Goal: Task Accomplishment & Management: Manage account settings

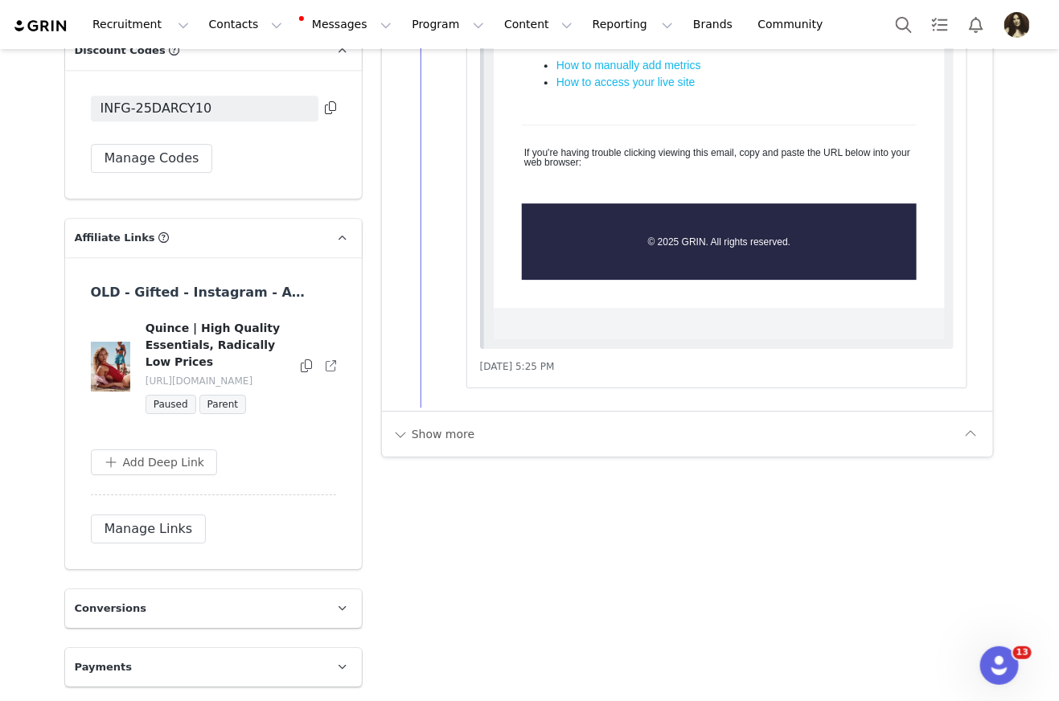
scroll to position [3652, 0]
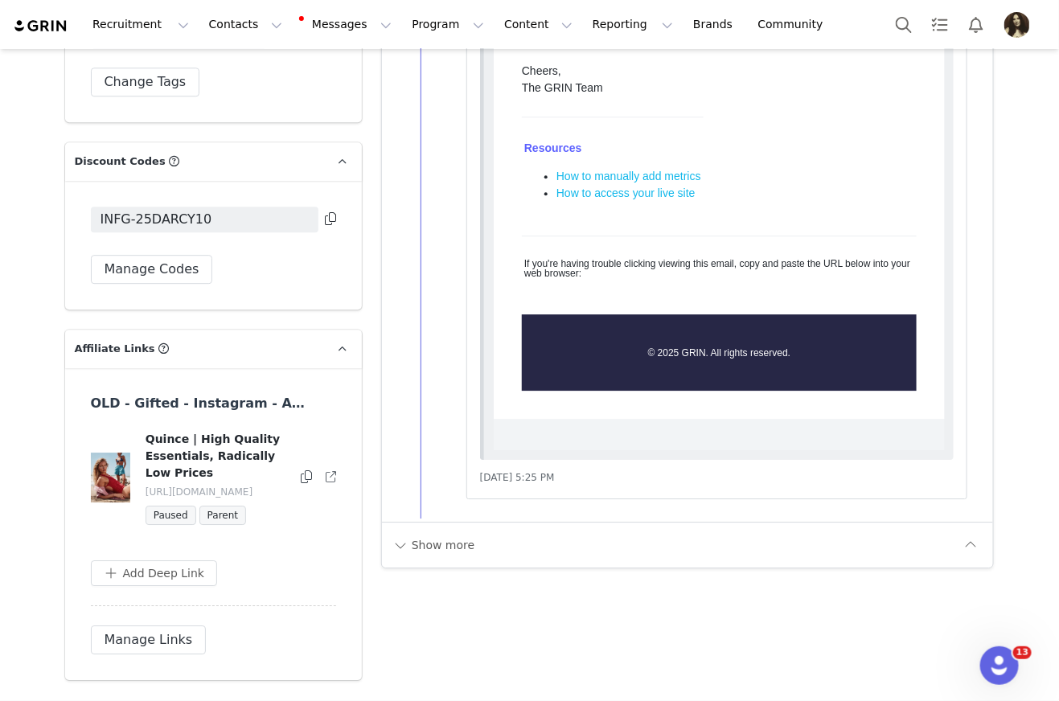
click at [328, 210] on button at bounding box center [330, 219] width 11 height 19
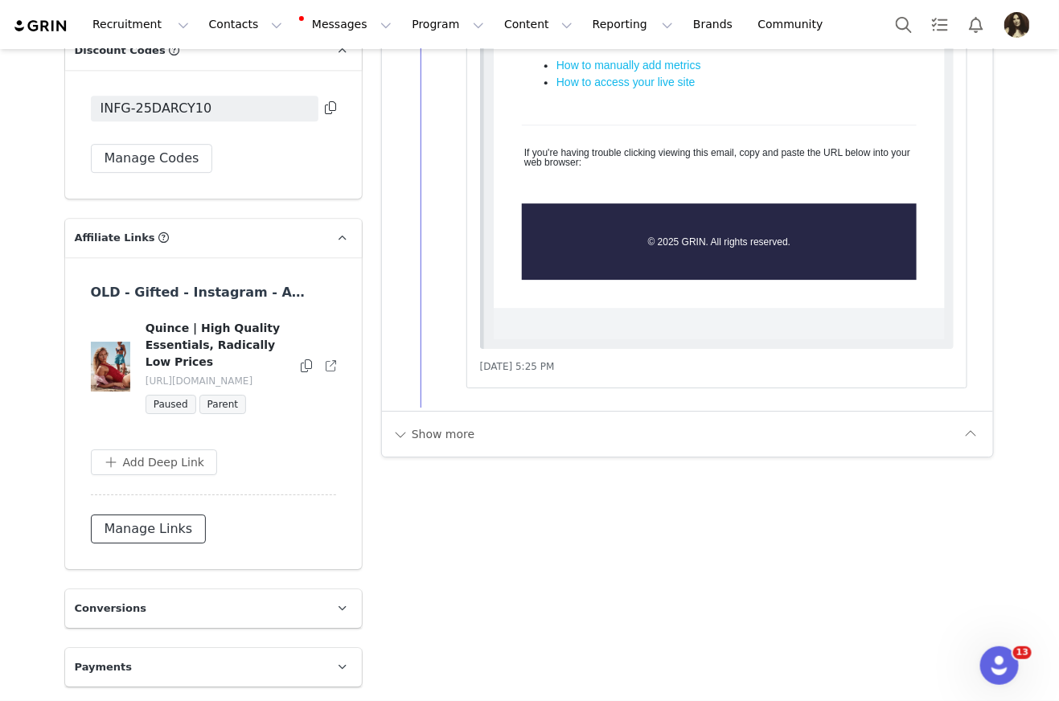
click at [174, 516] on button "Manage Links" at bounding box center [149, 528] width 116 height 29
click at [321, 363] on button "button" at bounding box center [328, 366] width 16 height 19
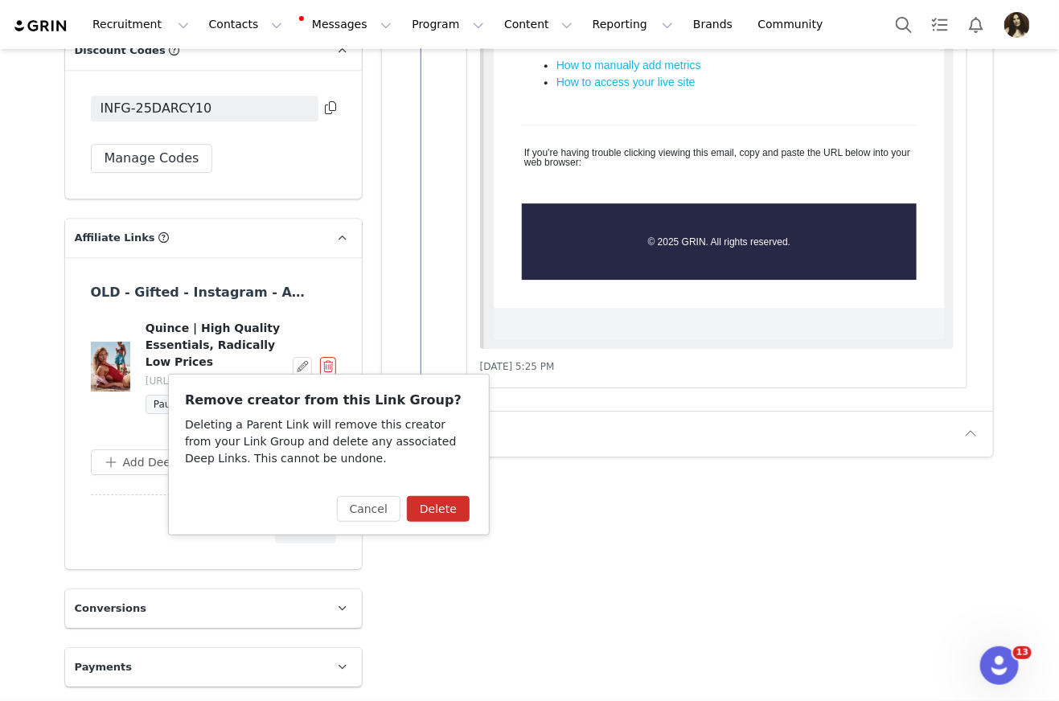
click at [408, 493] on div "Cancel Delete" at bounding box center [406, 508] width 165 height 51
click at [423, 500] on button "Delete" at bounding box center [438, 509] width 63 height 26
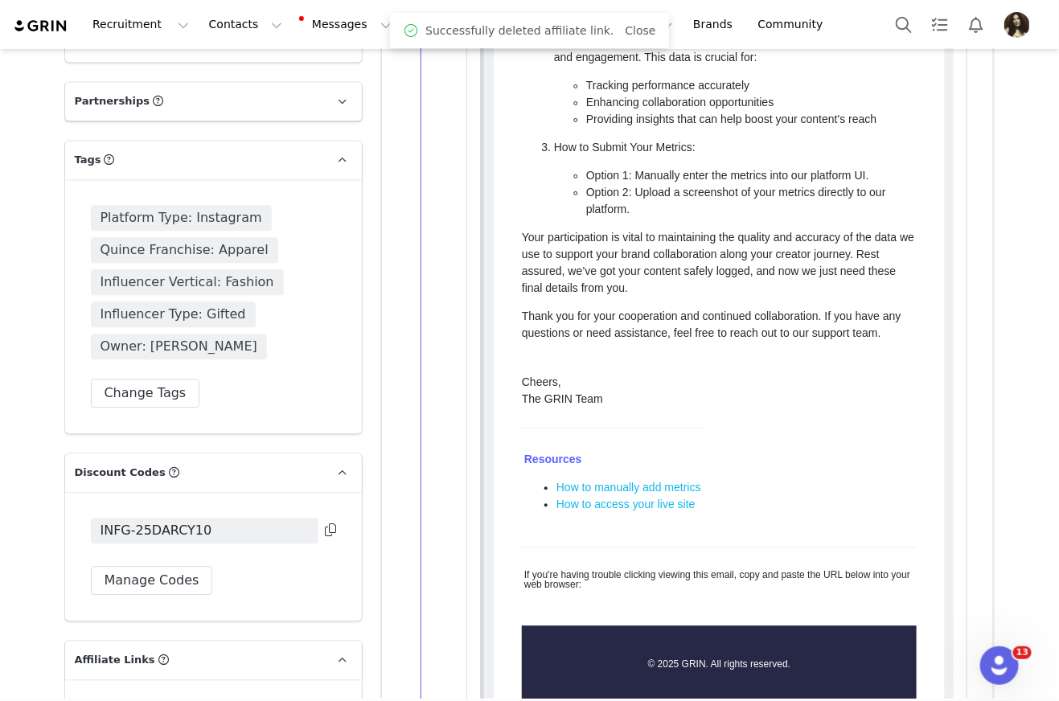
scroll to position [3281, 0]
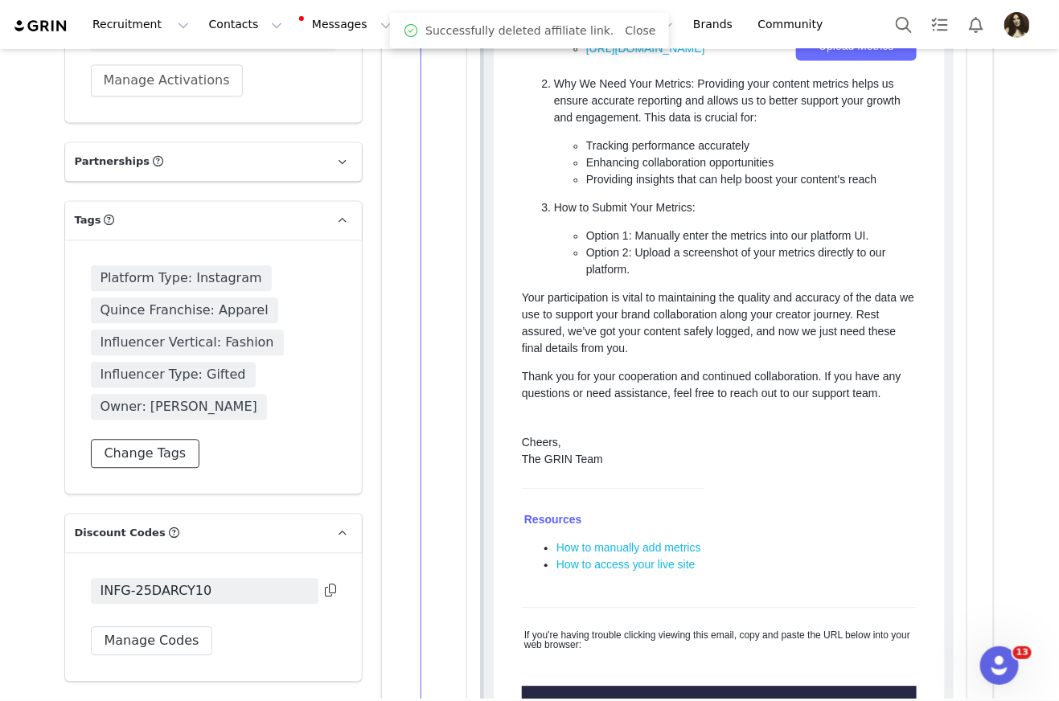
click at [162, 456] on button "Change Tags" at bounding box center [145, 453] width 109 height 29
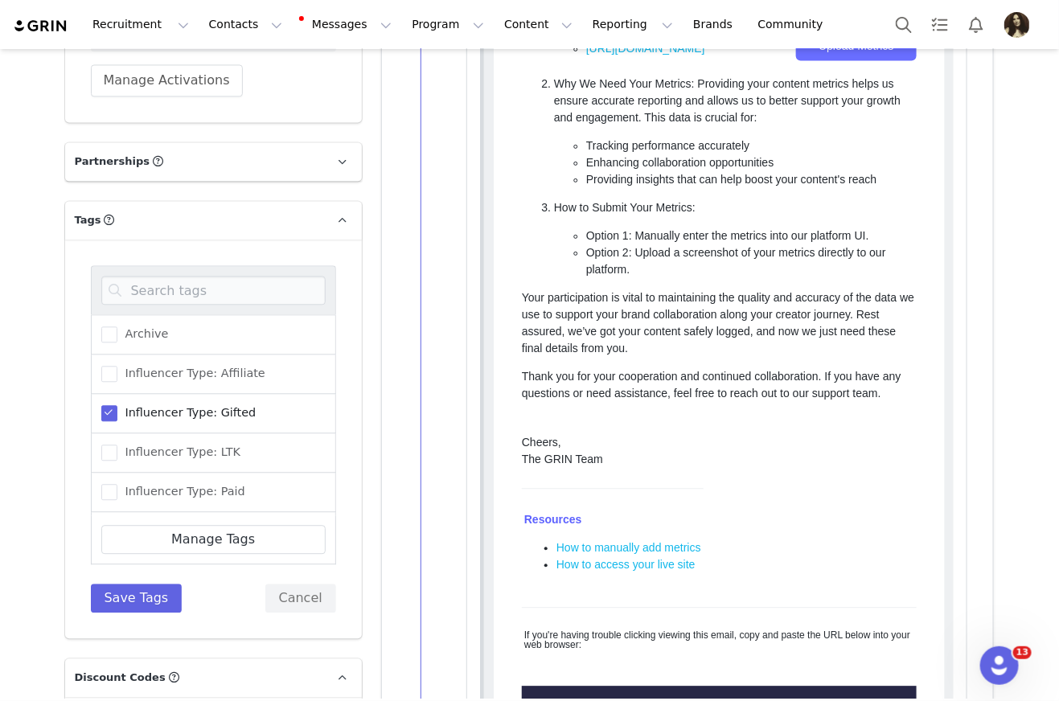
click at [207, 305] on div at bounding box center [213, 289] width 245 height 49
click at [207, 287] on input at bounding box center [213, 290] width 224 height 29
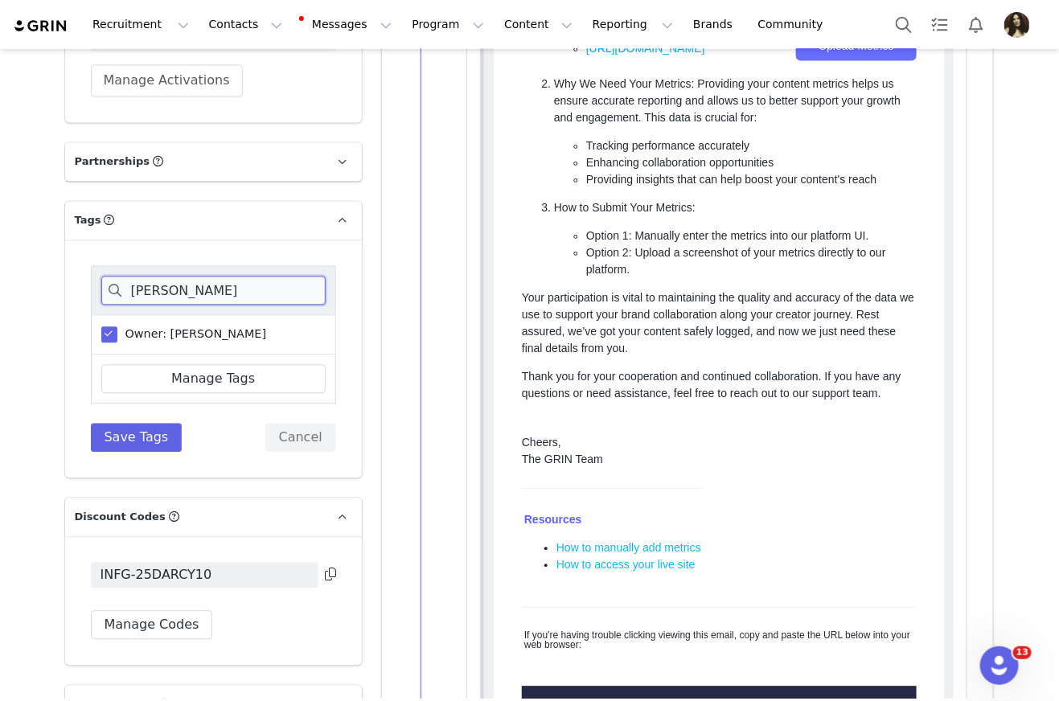
type input "[PERSON_NAME]"
click at [154, 334] on span "Owner: [PERSON_NAME]" at bounding box center [192, 333] width 150 height 15
click at [117, 326] on input "Owner: [PERSON_NAME]" at bounding box center [117, 326] width 0 height 0
click at [141, 412] on div "jin Owner: [PERSON_NAME] Manage Tags Save Tags Cancel" at bounding box center [213, 358] width 245 height 187
click at [141, 429] on button "Save Tags" at bounding box center [137, 437] width 92 height 29
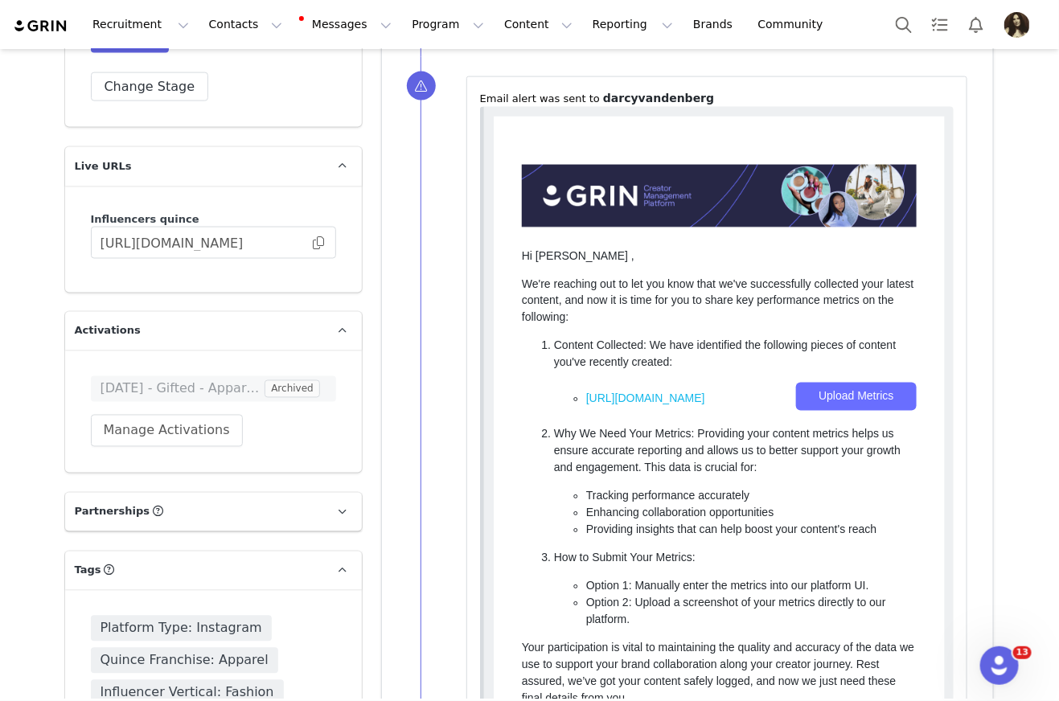
scroll to position [2741, 0]
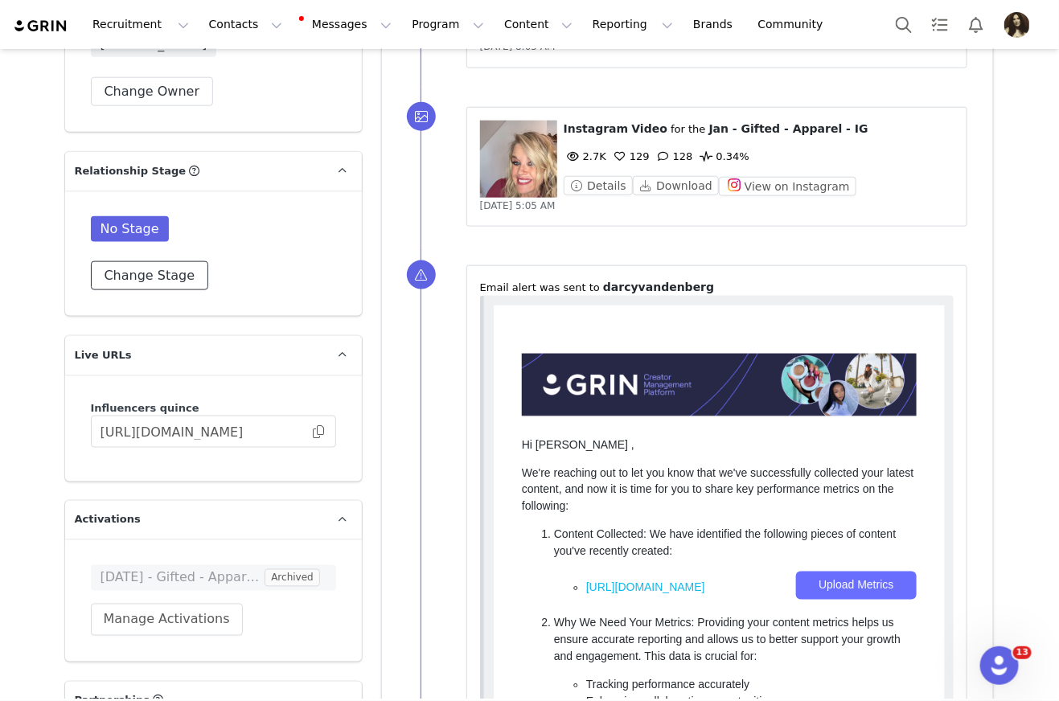
click at [162, 285] on button "Change Stage" at bounding box center [150, 275] width 118 height 29
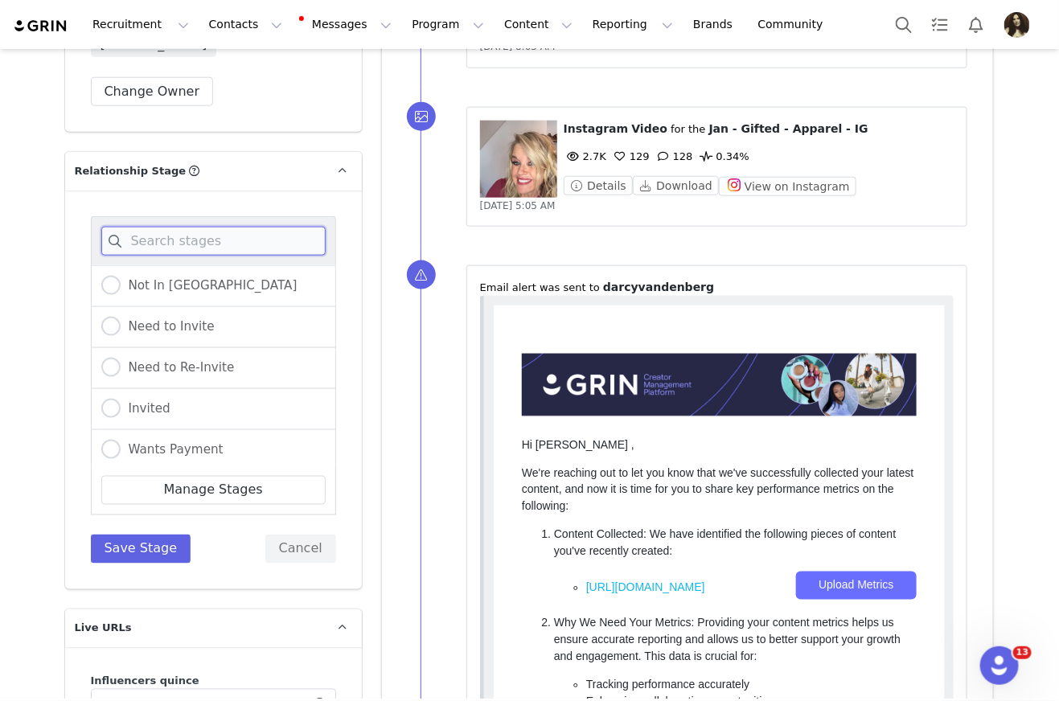
click at [170, 244] on input at bounding box center [213, 241] width 224 height 29
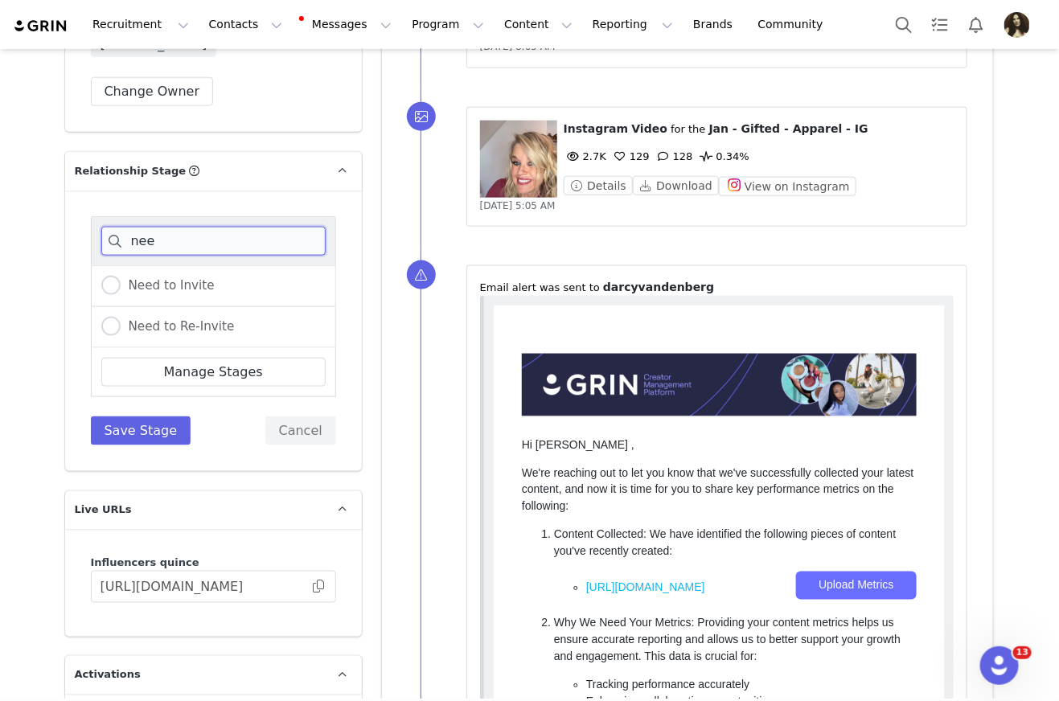
type input "nee"
drag, startPoint x: 173, startPoint y: 294, endPoint x: 174, endPoint y: 315, distance: 20.9
click at [174, 314] on div "Need to Invite Need to Re-Invite" at bounding box center [213, 306] width 245 height 83
click at [174, 317] on label "Need to Re-Invite" at bounding box center [167, 327] width 133 height 21
click at [121, 317] on input "Need to Re-Invite" at bounding box center [110, 327] width 19 height 21
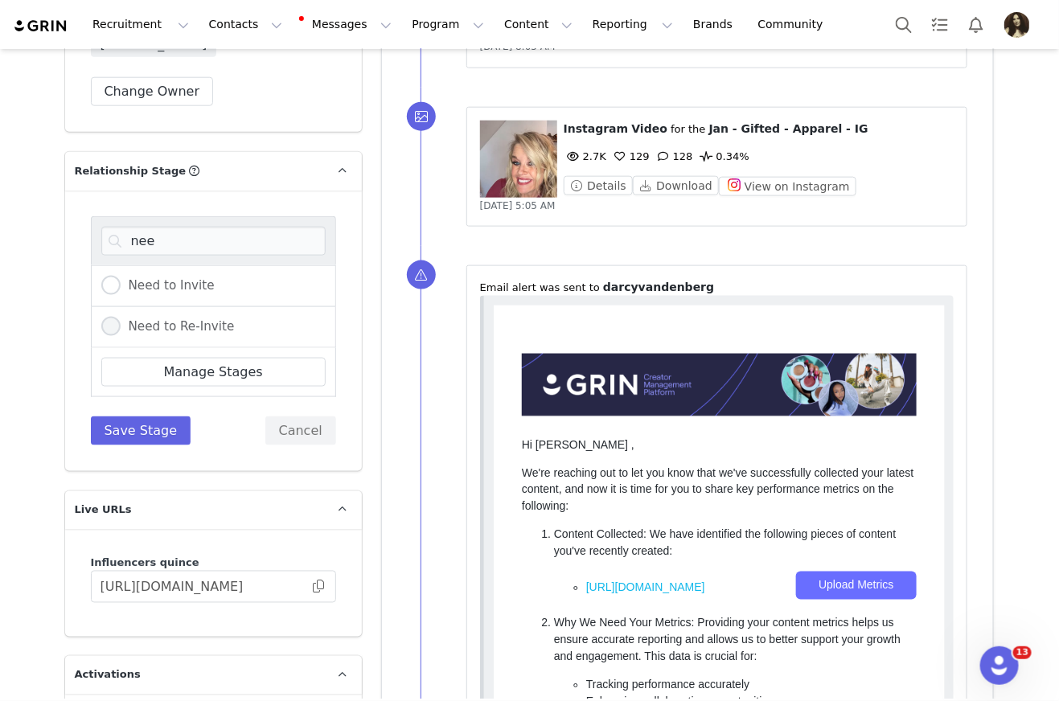
radio input "true"
click at [166, 423] on button "Save Stage" at bounding box center [141, 430] width 100 height 29
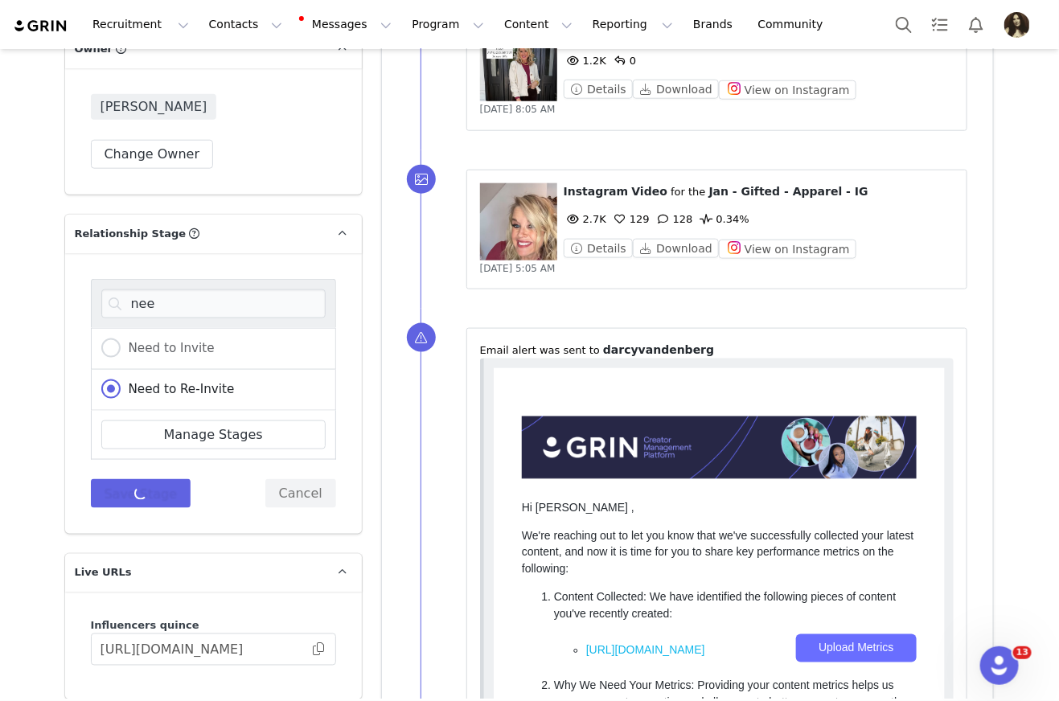
scroll to position [2598, 0]
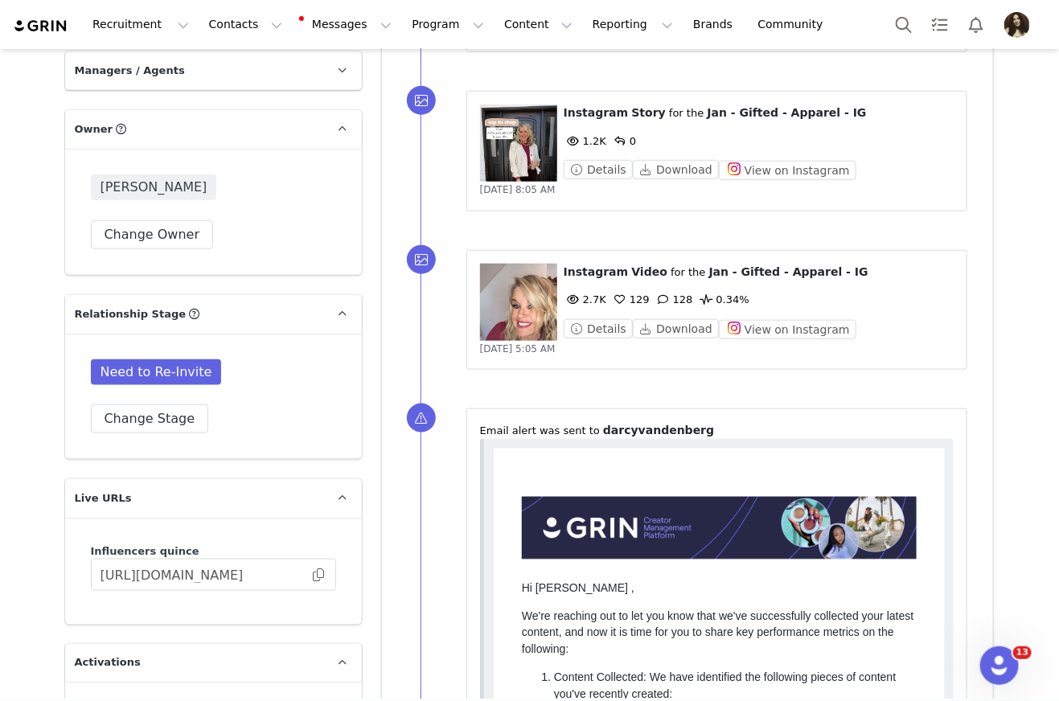
click at [164, 218] on div "[PERSON_NAME] Change Owner" at bounding box center [213, 211] width 245 height 75
click at [166, 238] on button "Change Owner" at bounding box center [152, 234] width 123 height 29
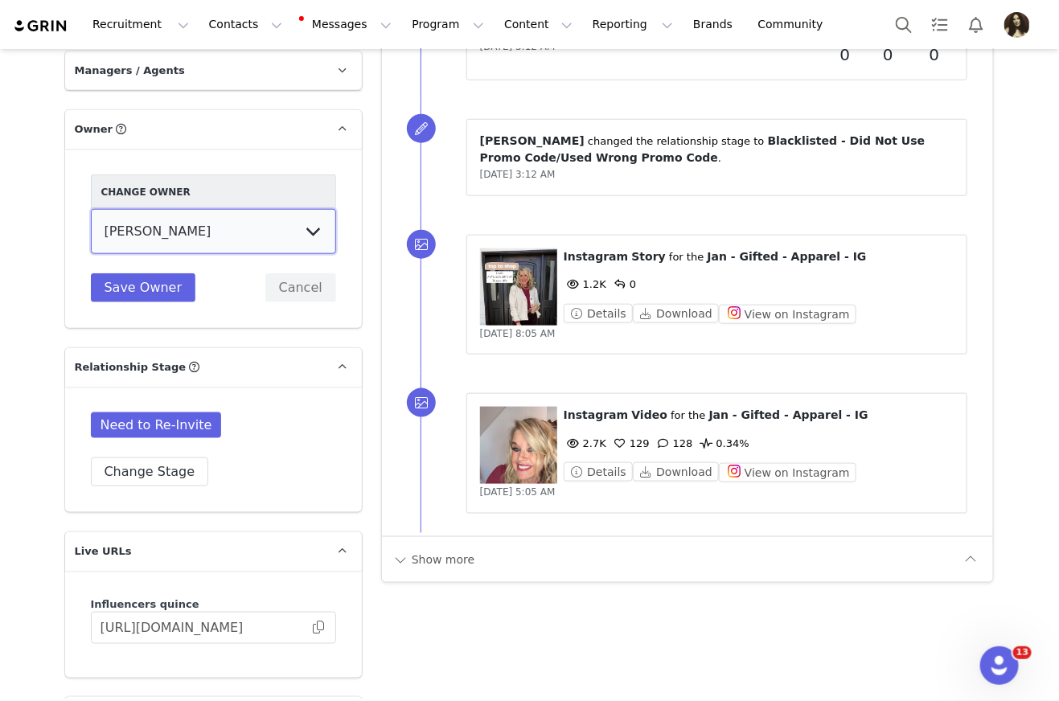
click at [179, 244] on select "[PERSON_NAME] [PERSON_NAME] [PERSON_NAME] [PERSON_NAME] [PERSON_NAME] [PERSON_N…" at bounding box center [213, 231] width 245 height 45
select select "6eec11ff-a749-47ea-ab19-20b44a78f0af"
click at [91, 209] on select "[PERSON_NAME] [PERSON_NAME] [PERSON_NAME] [PERSON_NAME] [PERSON_NAME] [PERSON_N…" at bounding box center [213, 231] width 245 height 45
click at [172, 293] on button "Save Owner" at bounding box center [143, 287] width 105 height 29
